Goal: Task Accomplishment & Management: Complete application form

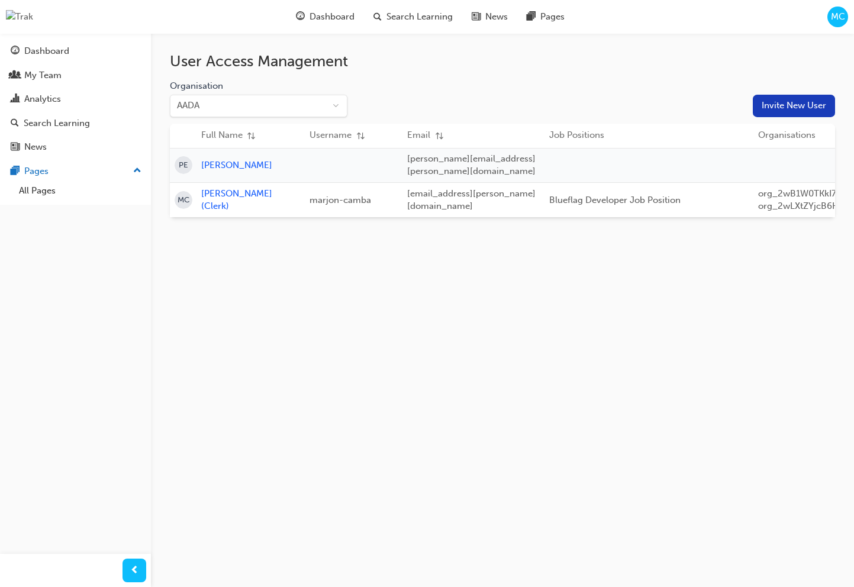
scroll to position [0, 222]
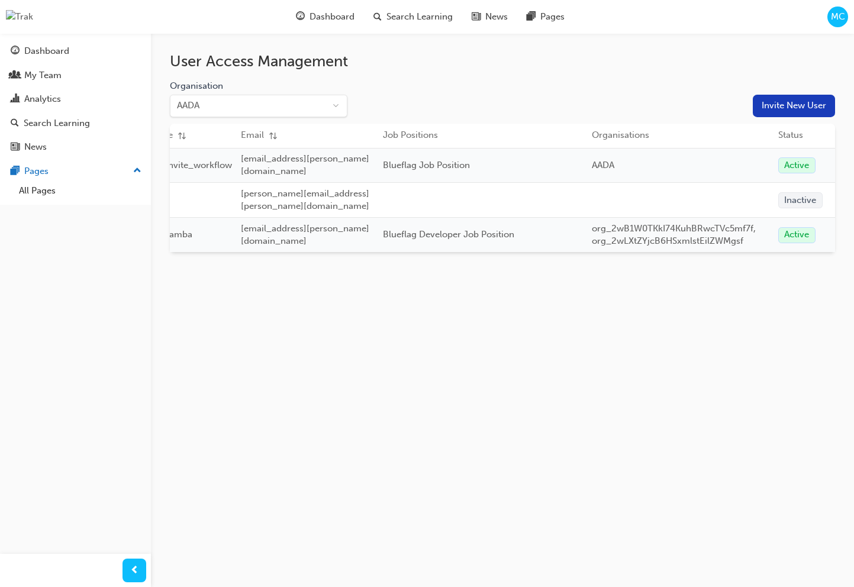
scroll to position [0, 292]
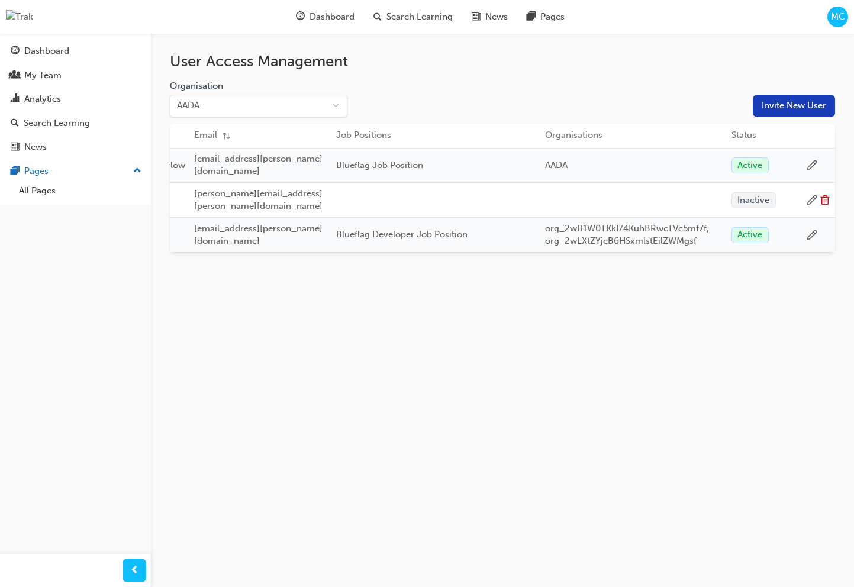
click at [810, 165] on icon at bounding box center [811, 165] width 9 height 9
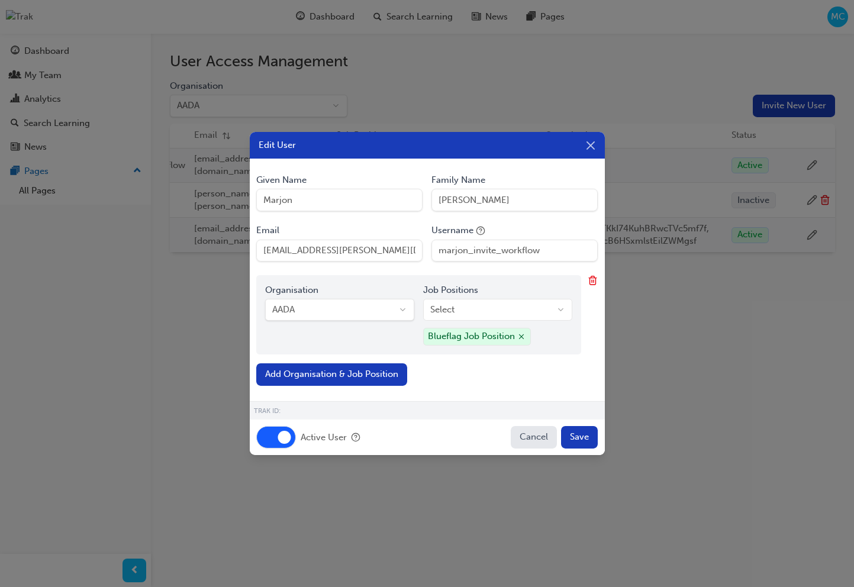
click at [279, 439] on button "Active User" at bounding box center [276, 437] width 40 height 22
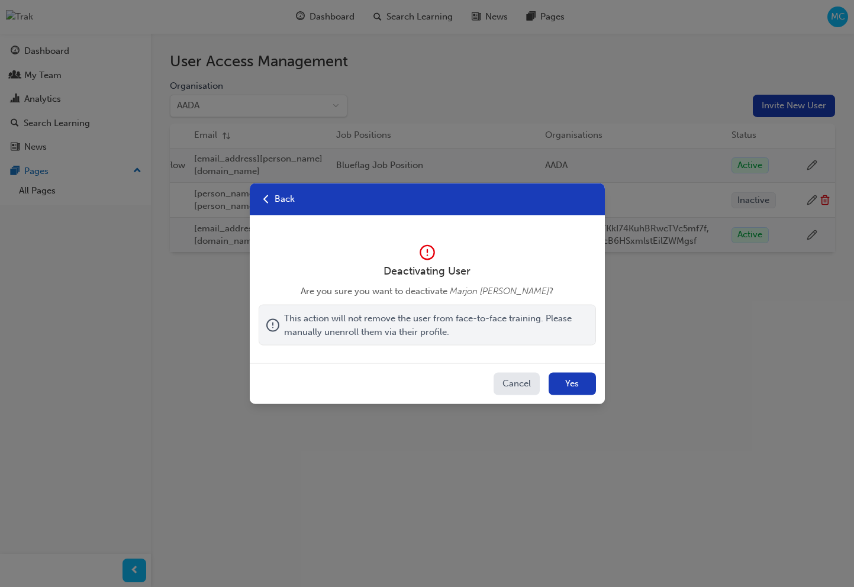
click at [585, 381] on button "Yes" at bounding box center [571, 384] width 47 height 22
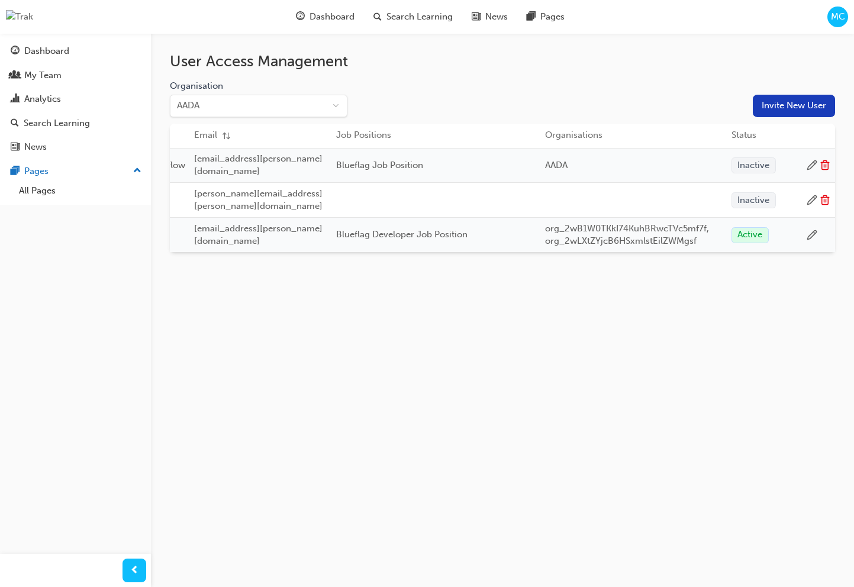
click at [823, 163] on icon at bounding box center [824, 165] width 11 height 11
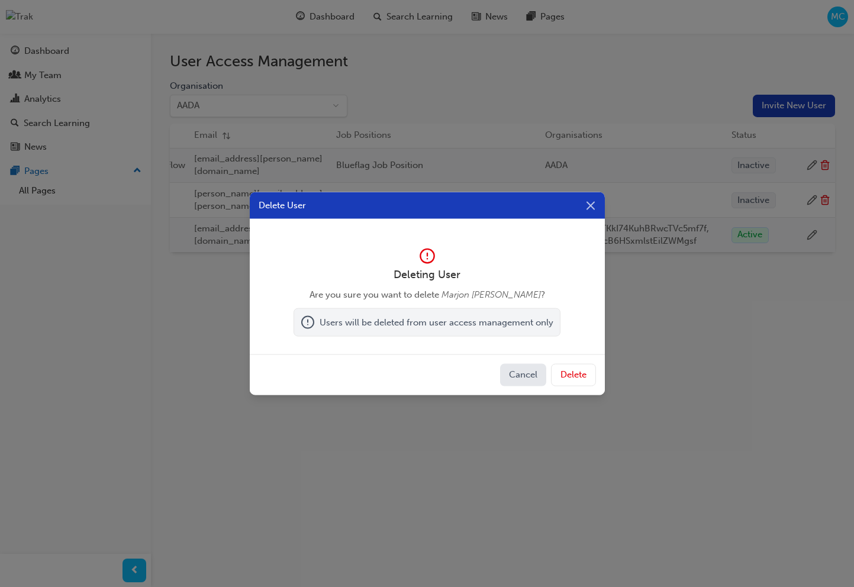
click at [581, 370] on button "Delete" at bounding box center [573, 375] width 45 height 22
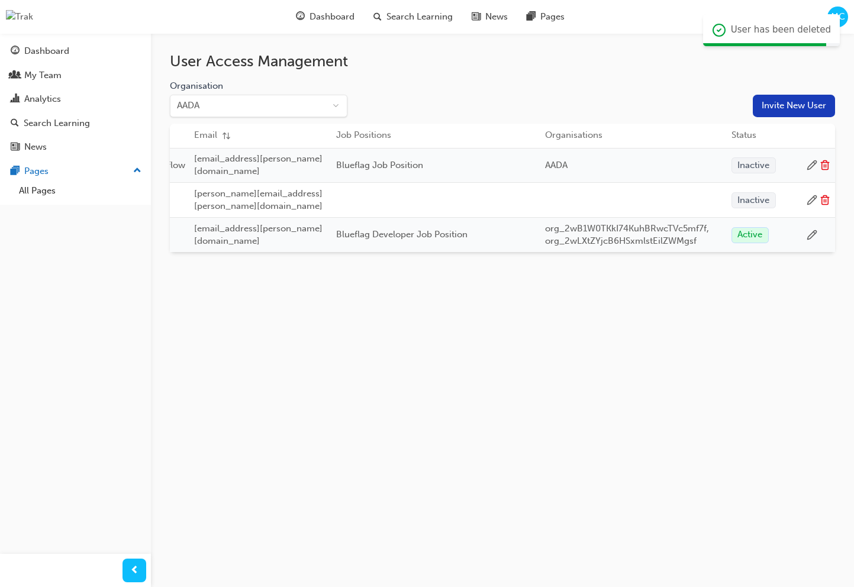
scroll to position [0, 222]
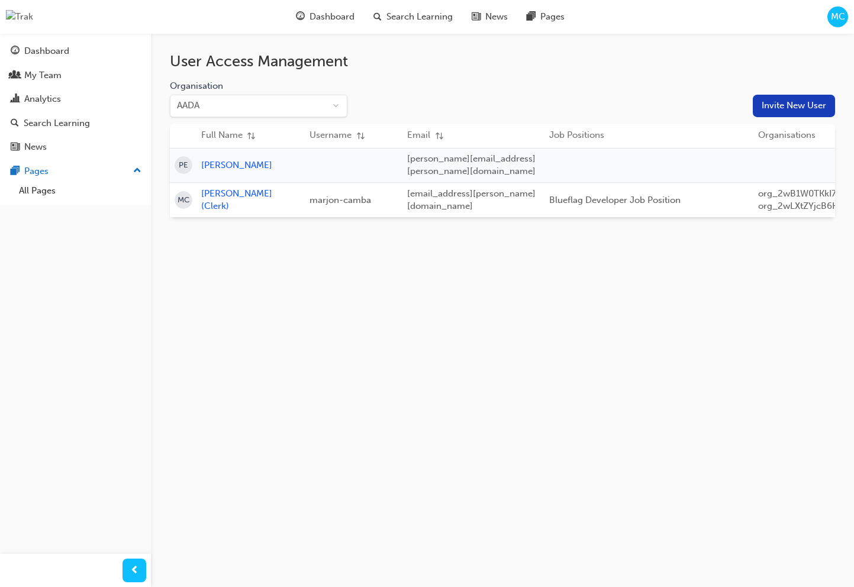
click at [787, 103] on button "Invite New User" at bounding box center [793, 106] width 82 height 22
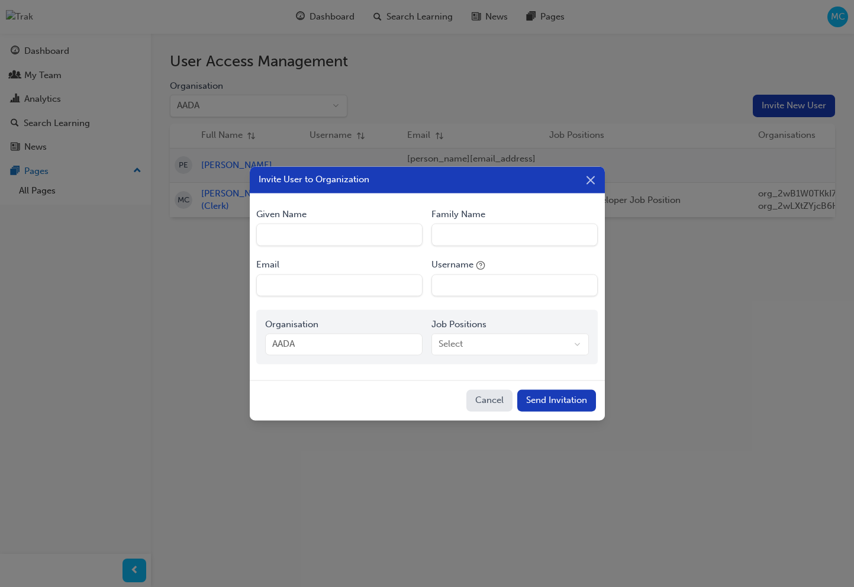
click at [344, 241] on Name "Given Name" at bounding box center [339, 235] width 166 height 22
type Name "Marjon"
click at [455, 237] on Name "Family Name" at bounding box center [514, 235] width 166 height 22
type Name "Camba"
click at [345, 298] on form "Given Name Marjon Family Name Camba Email Username Organisation AADA Job Positi…" at bounding box center [427, 286] width 355 height 169
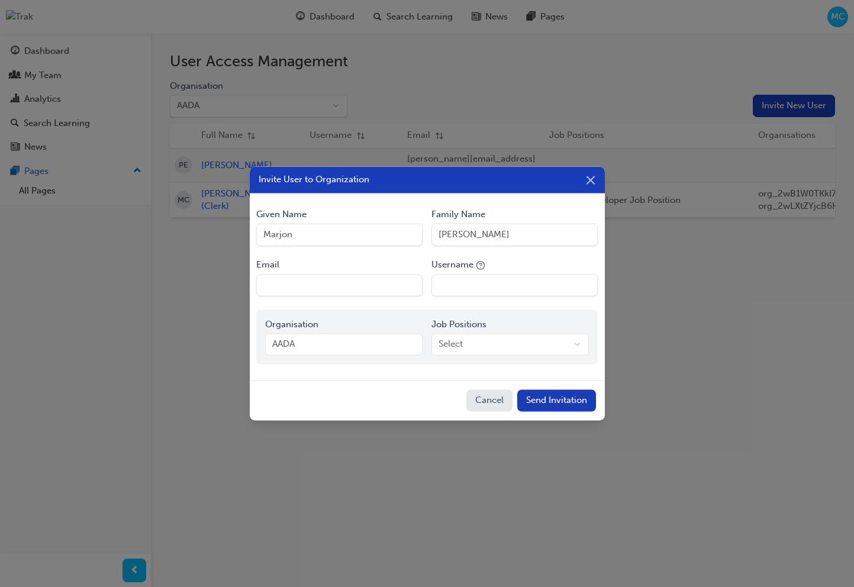
click at [353, 285] on input "Email" at bounding box center [339, 285] width 166 height 22
click at [322, 285] on input "[EMAIL_ADDRESS][PERSON_NAME][DOMAIN_NAME]" at bounding box center [339, 285] width 166 height 22
type input "marjon.camba+testclerk@blueflag.com.au"
click at [493, 287] on input "Username" at bounding box center [514, 285] width 166 height 22
type input "marjon_test_clerk"
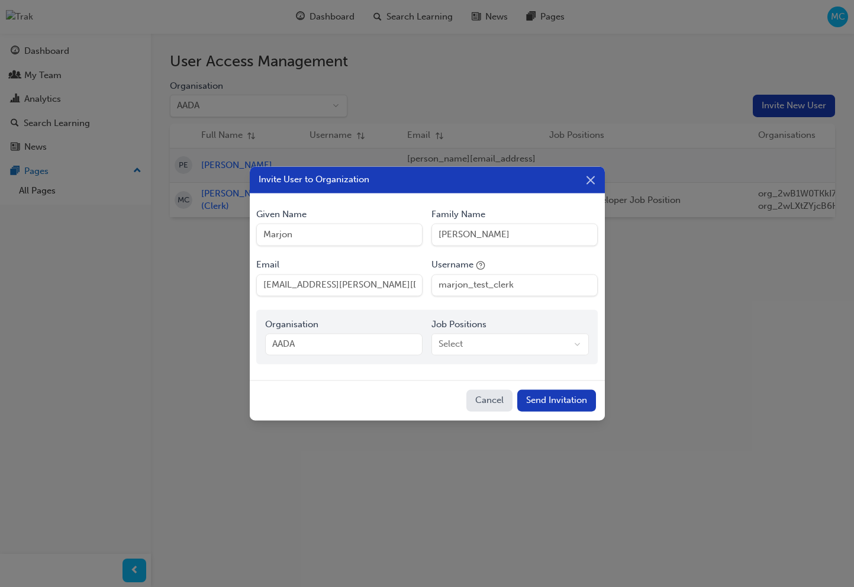
click at [487, 342] on body "Your version of Internet Explorer is outdated and not supported. Please upgrade…" at bounding box center [427, 293] width 854 height 587
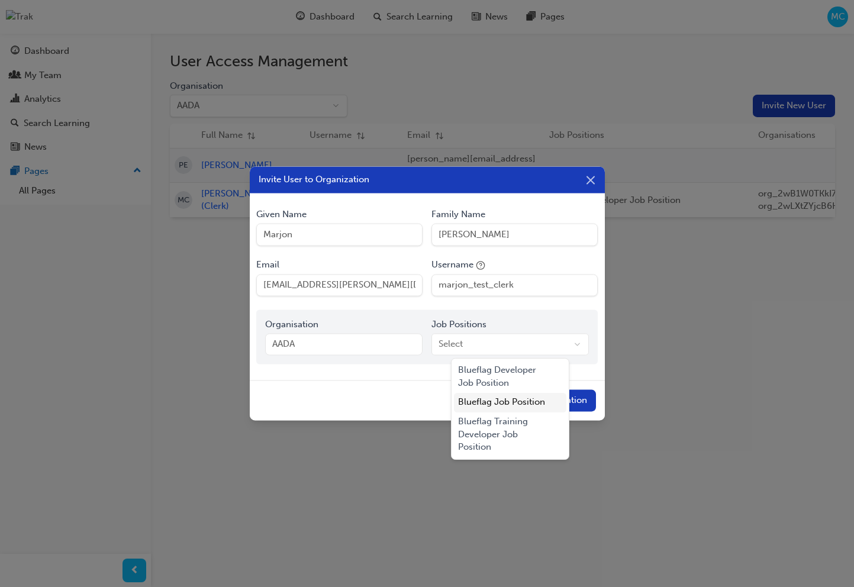
click at [497, 397] on div "Blueflag Job Position" at bounding box center [510, 403] width 113 height 20
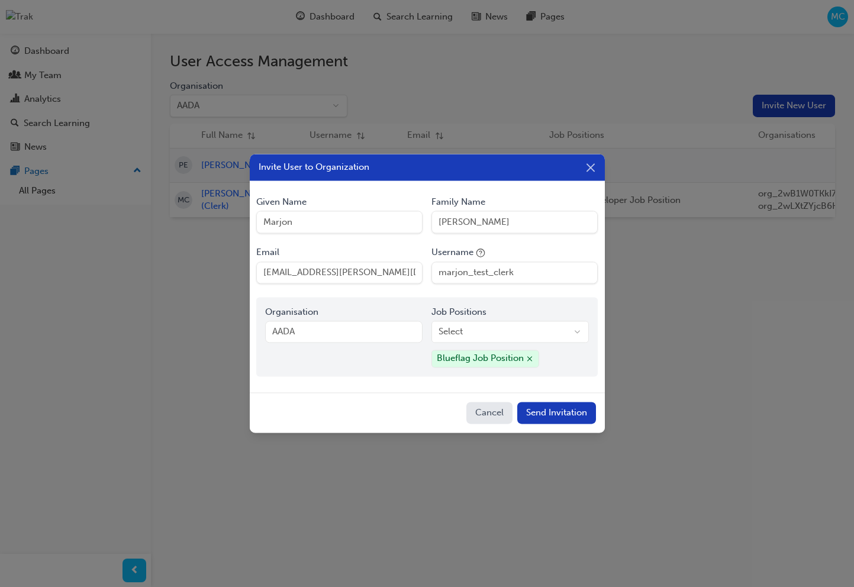
click at [552, 410] on button "Send Invitation" at bounding box center [556, 413] width 79 height 22
